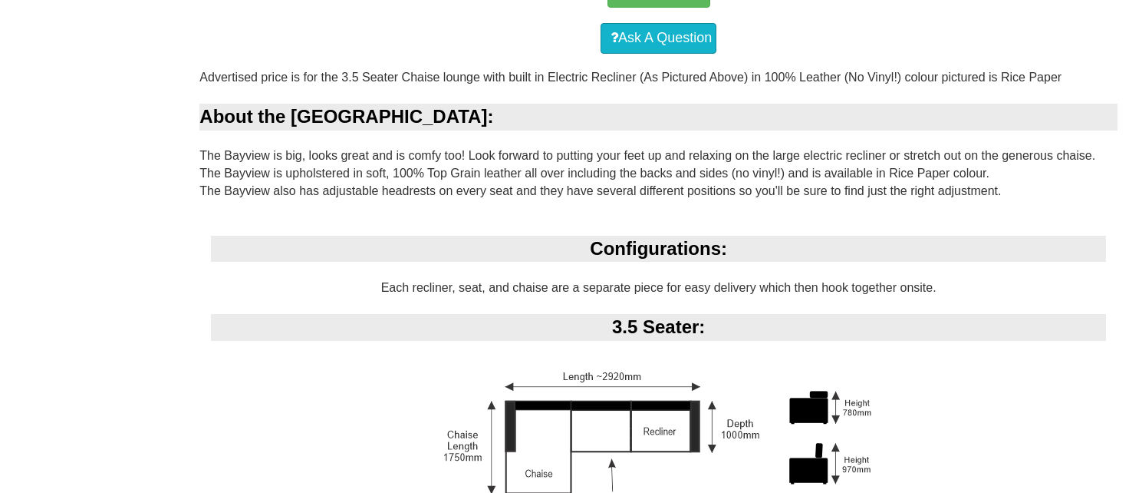
scroll to position [940, 0]
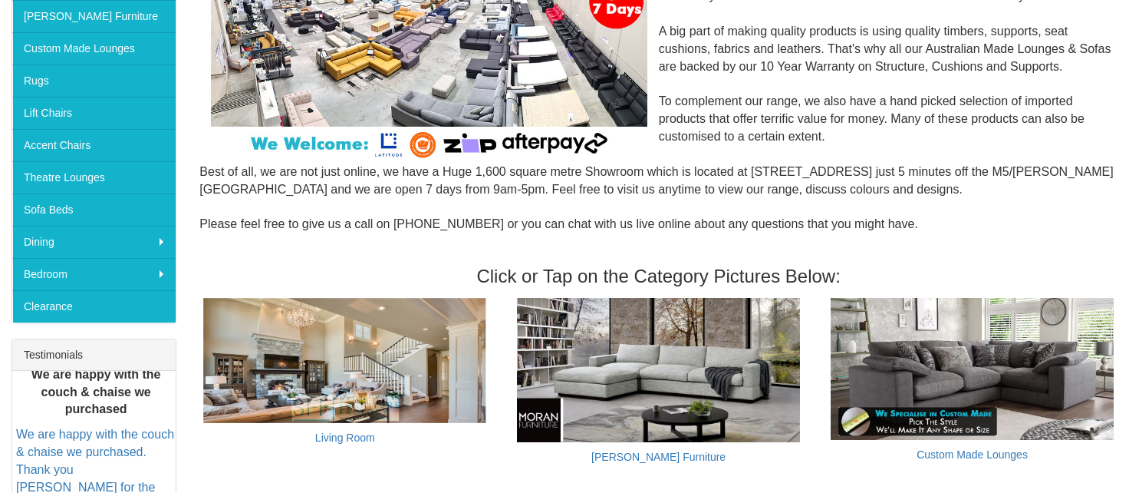
scroll to position [231, 0]
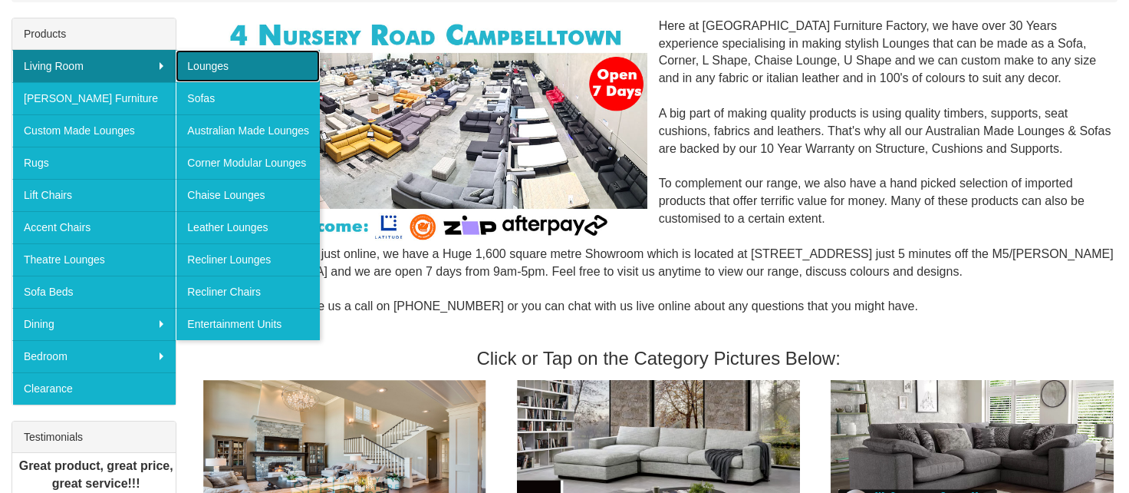
click at [210, 71] on link "Lounges" at bounding box center [248, 66] width 144 height 32
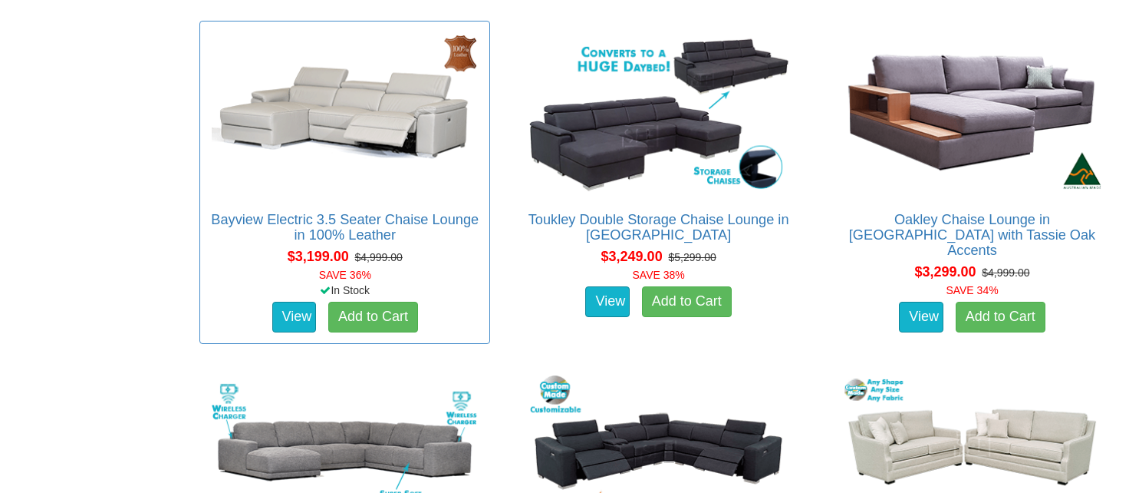
scroll to position [6947, 0]
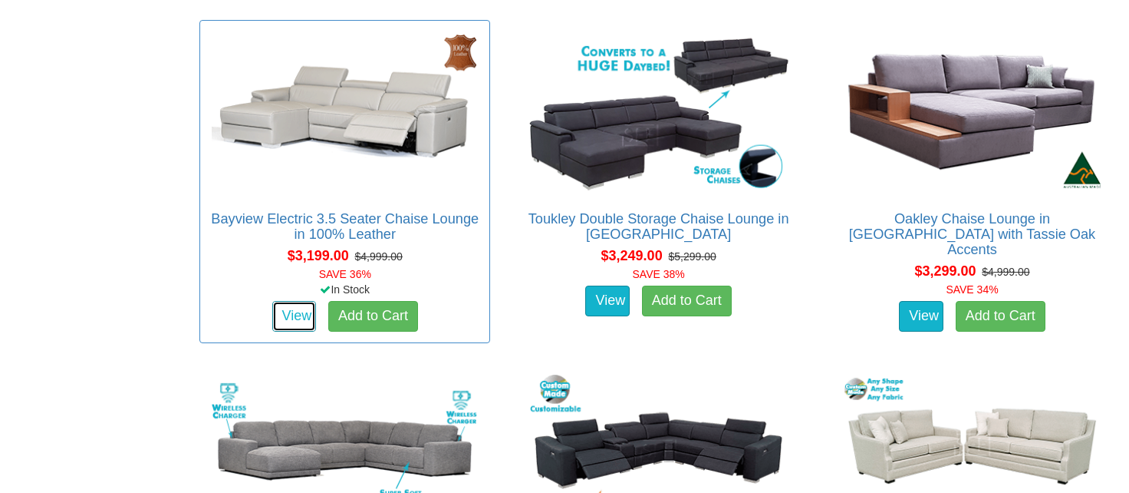
click at [287, 308] on link "View" at bounding box center [294, 316] width 45 height 31
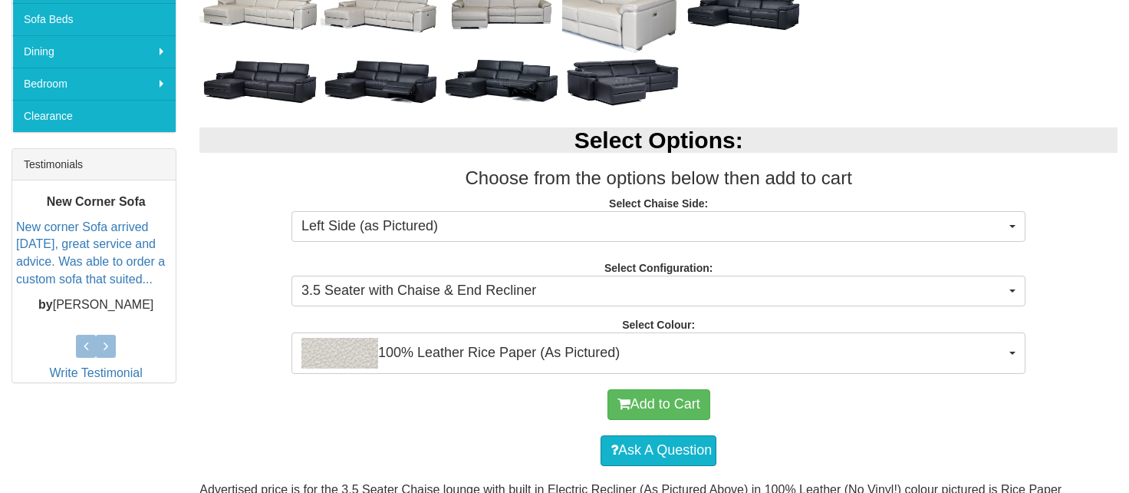
scroll to position [506, 0]
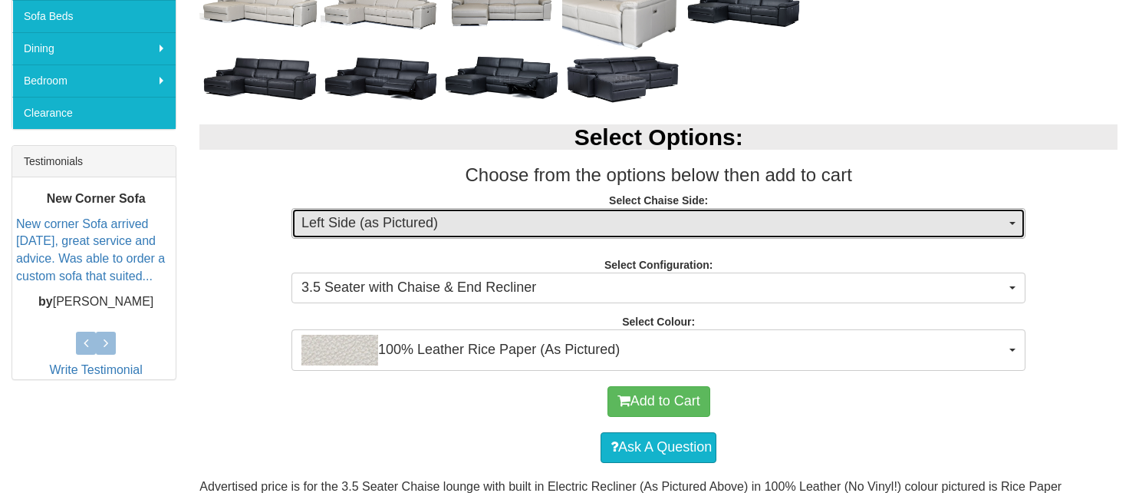
click at [429, 215] on span "Left Side (as Pictured)" at bounding box center [654, 223] width 704 height 20
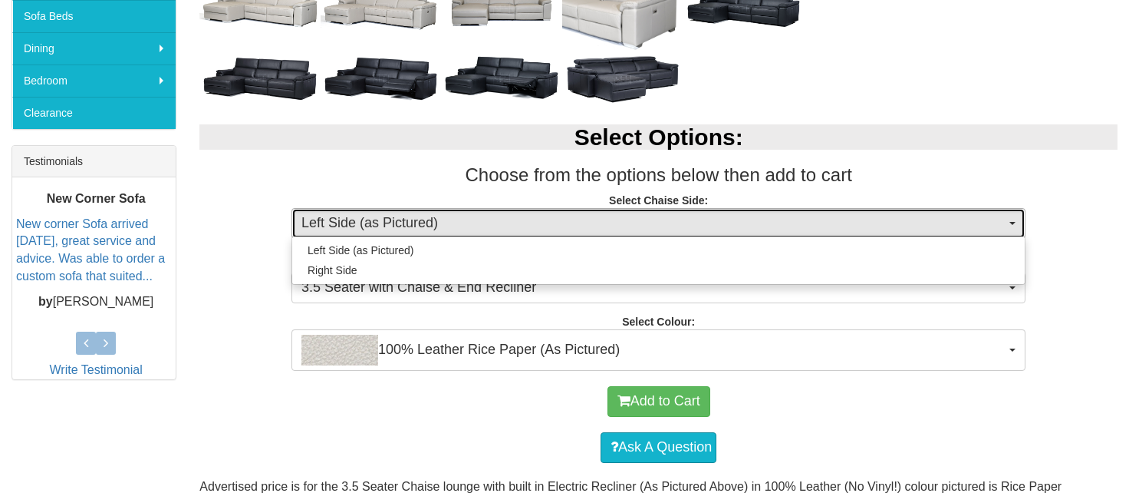
click at [429, 215] on span "Left Side (as Pictured)" at bounding box center [654, 223] width 704 height 20
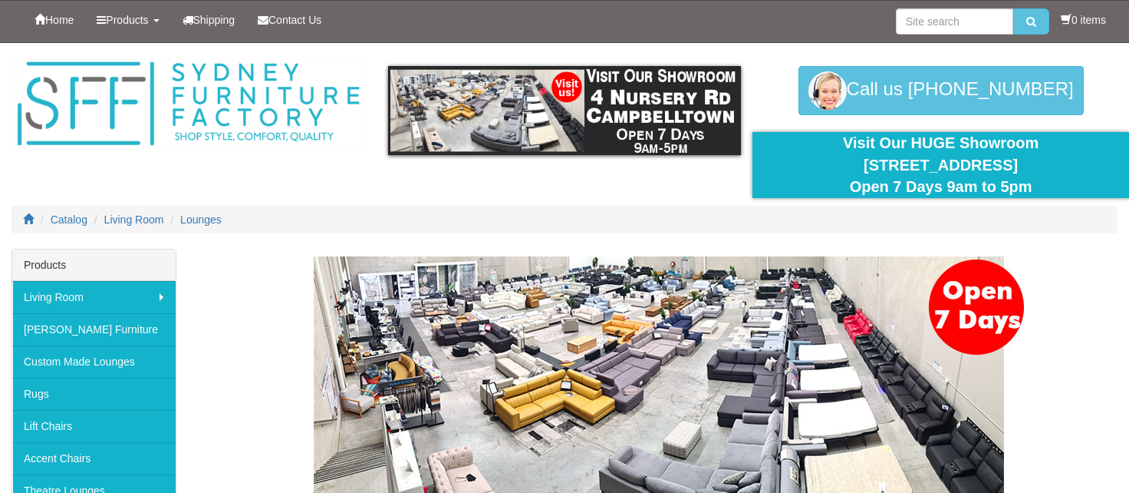
scroll to position [6947, 0]
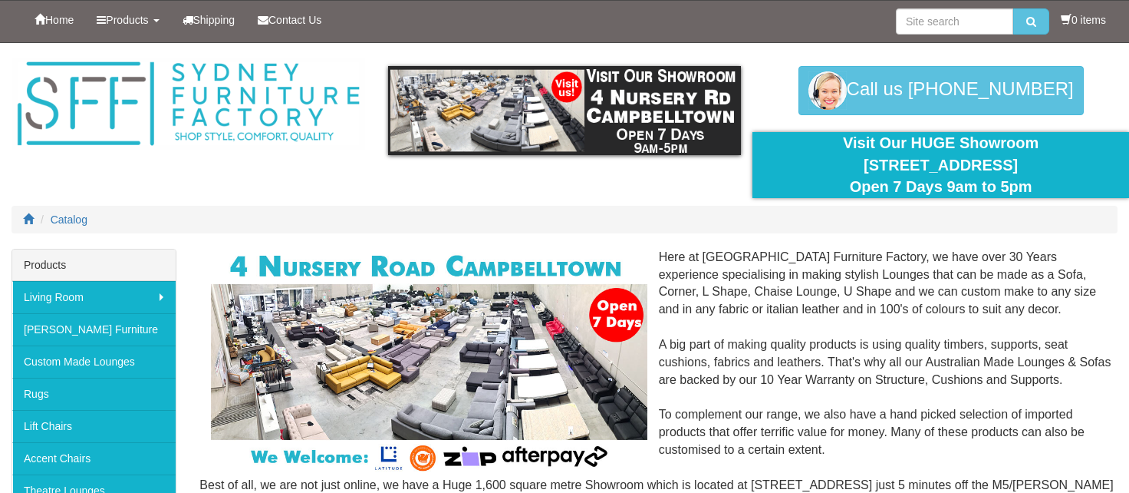
scroll to position [230, 0]
